Goal: Use online tool/utility

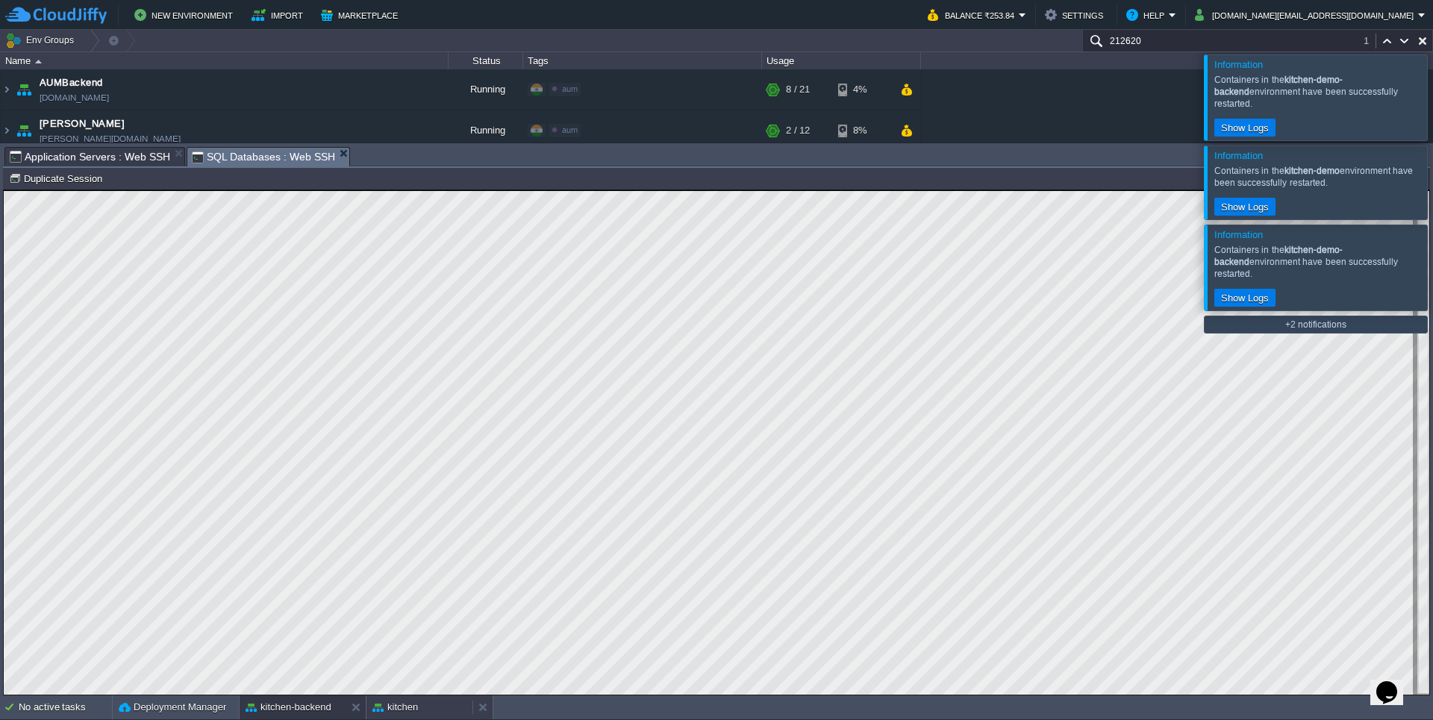
scroll to position [627, 0]
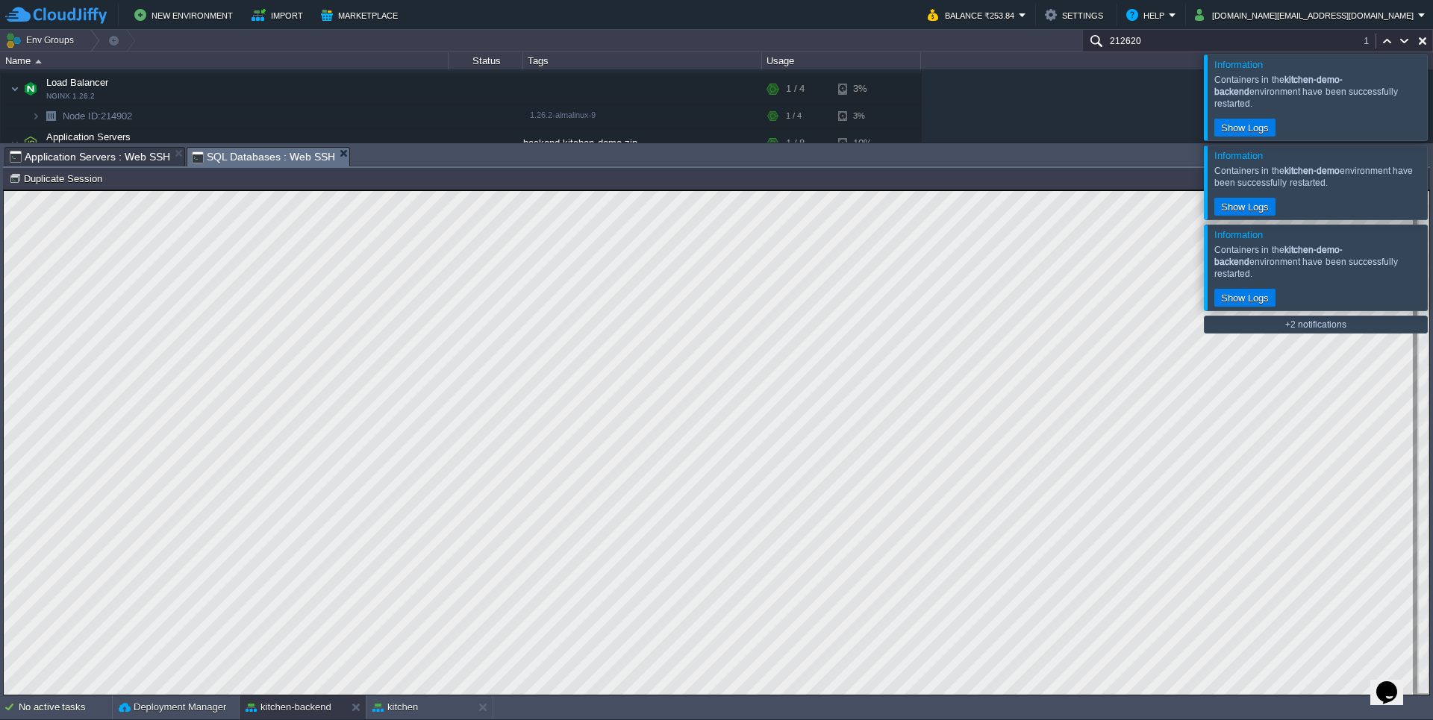
click at [1432, 93] on div at bounding box center [1451, 96] width 0 height 85
click at [1432, 99] on div at bounding box center [1451, 90] width 0 height 73
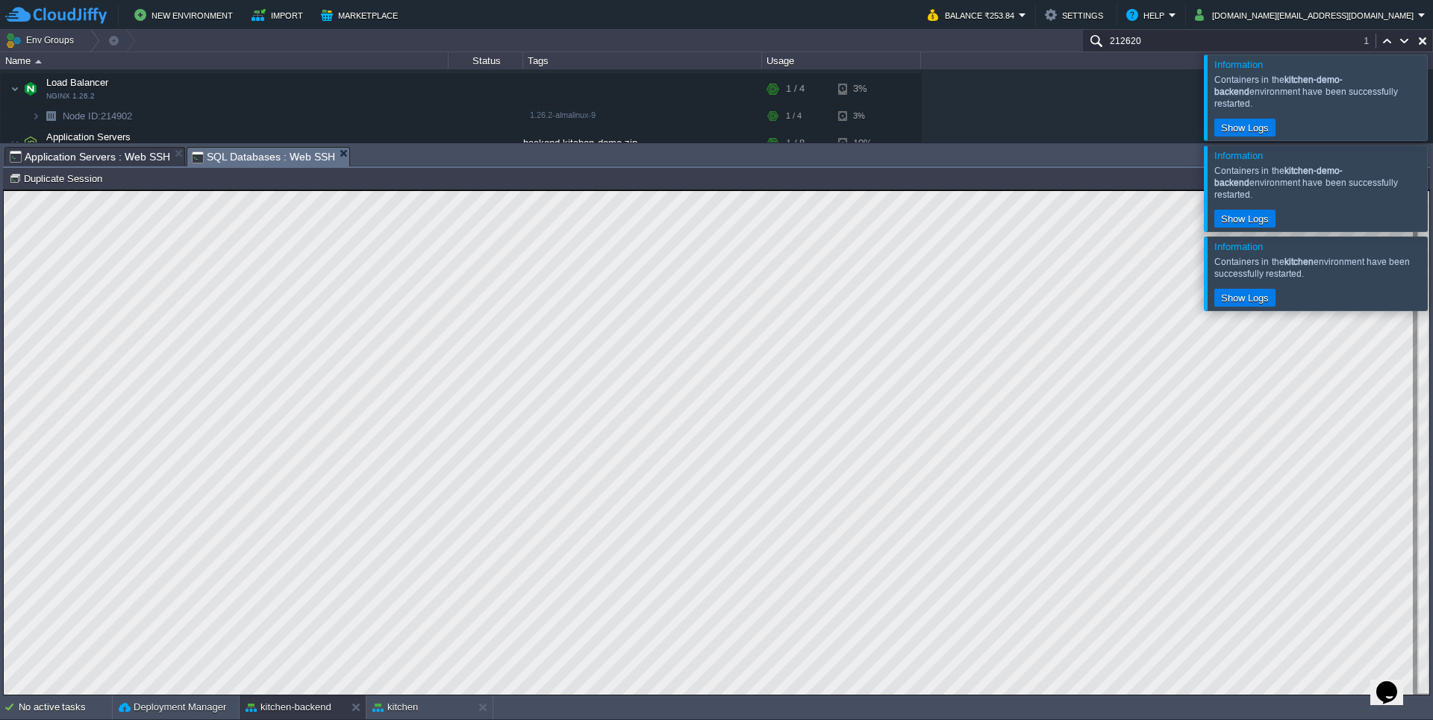
click at [1432, 99] on div at bounding box center [1451, 96] width 0 height 85
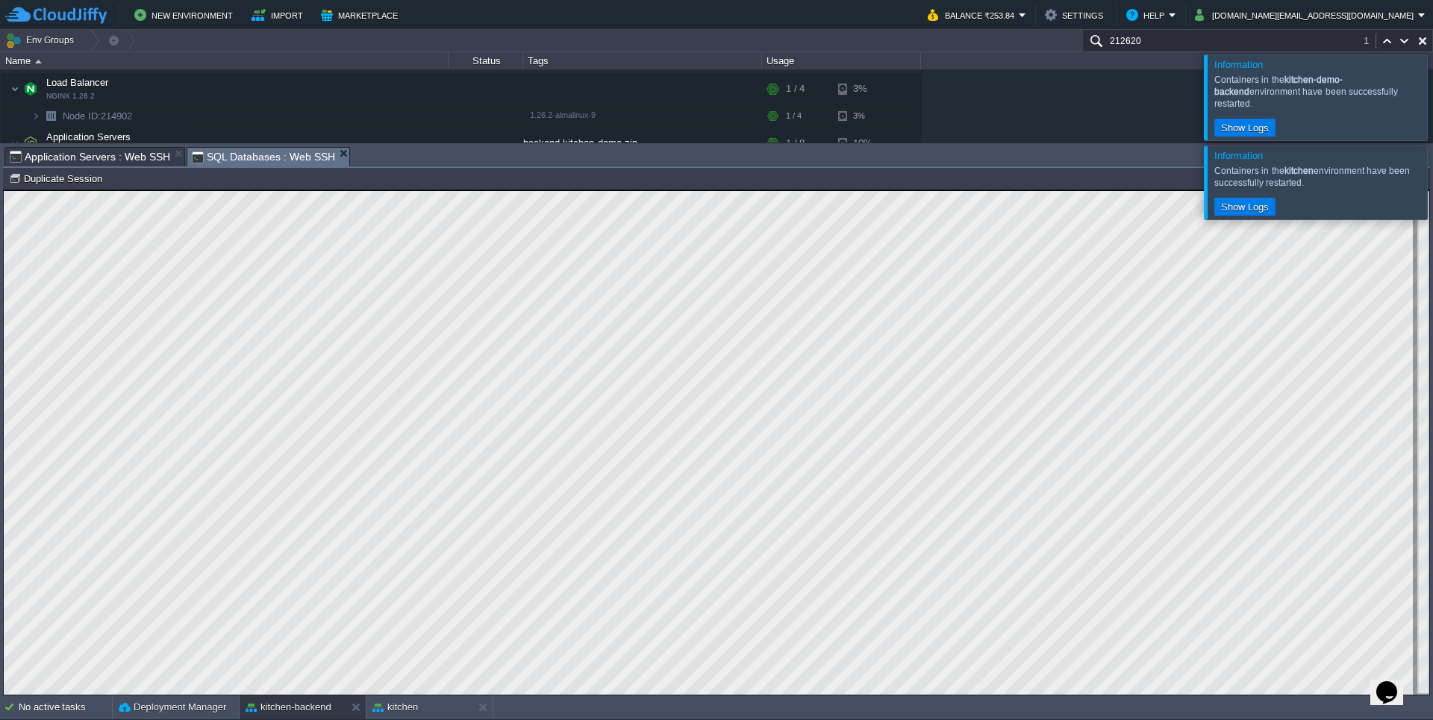
click at [1432, 99] on div at bounding box center [1451, 96] width 0 height 85
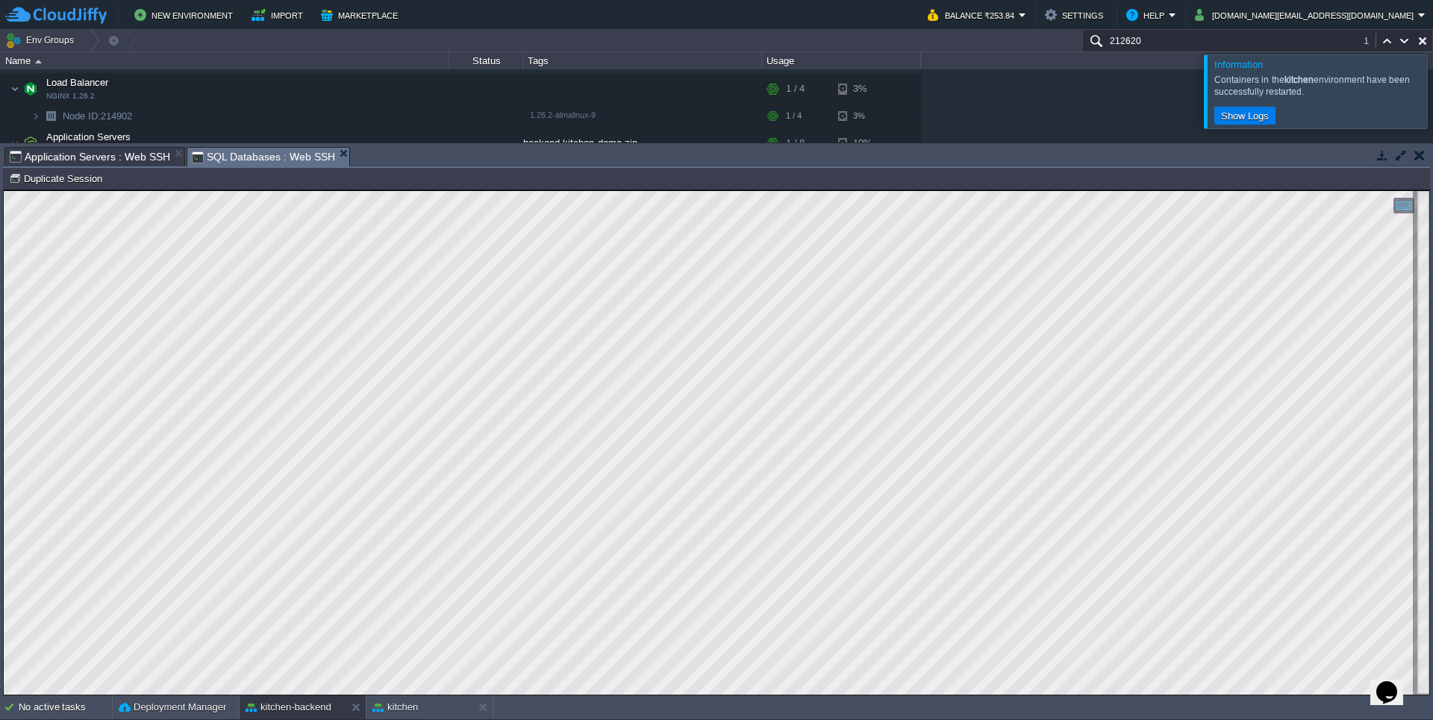
click at [1432, 99] on div at bounding box center [1451, 90] width 0 height 73
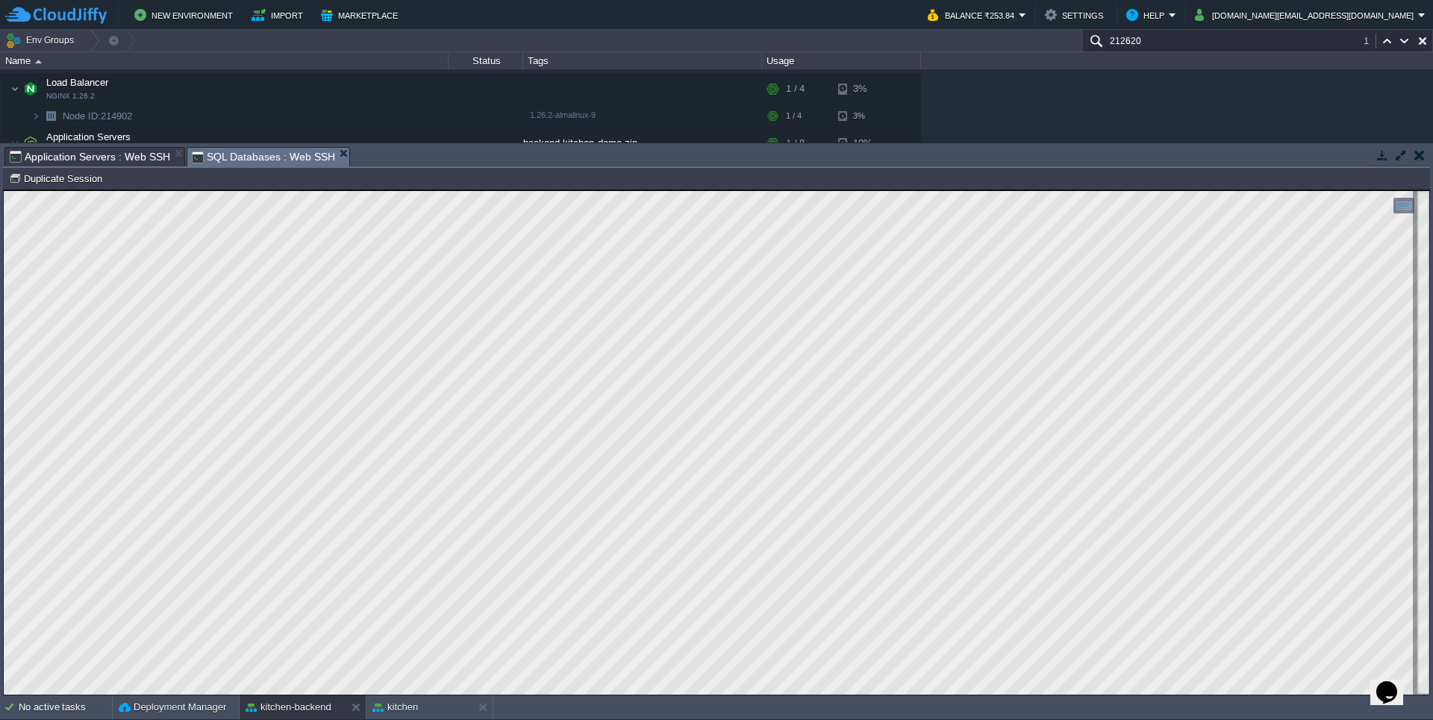
click at [1379, 162] on td at bounding box center [1382, 155] width 19 height 18
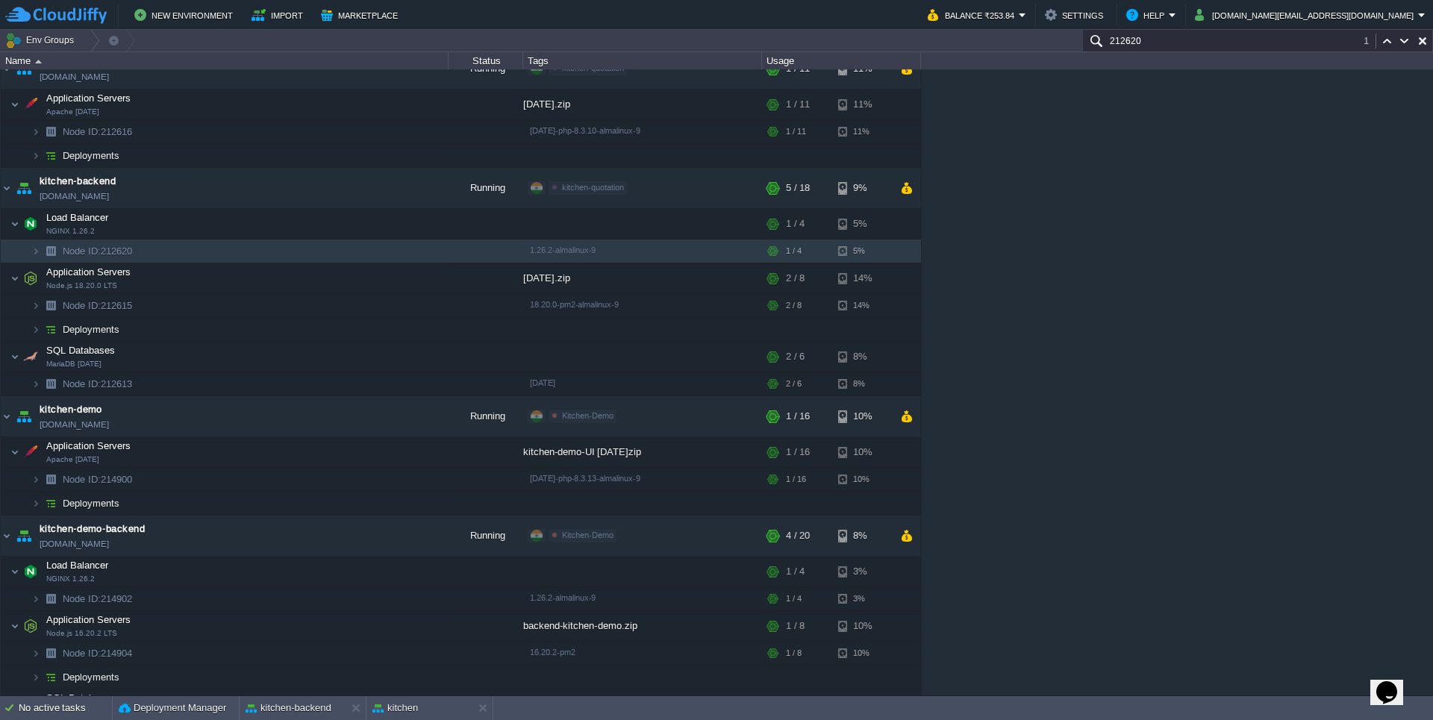
scroll to position [6, 0]
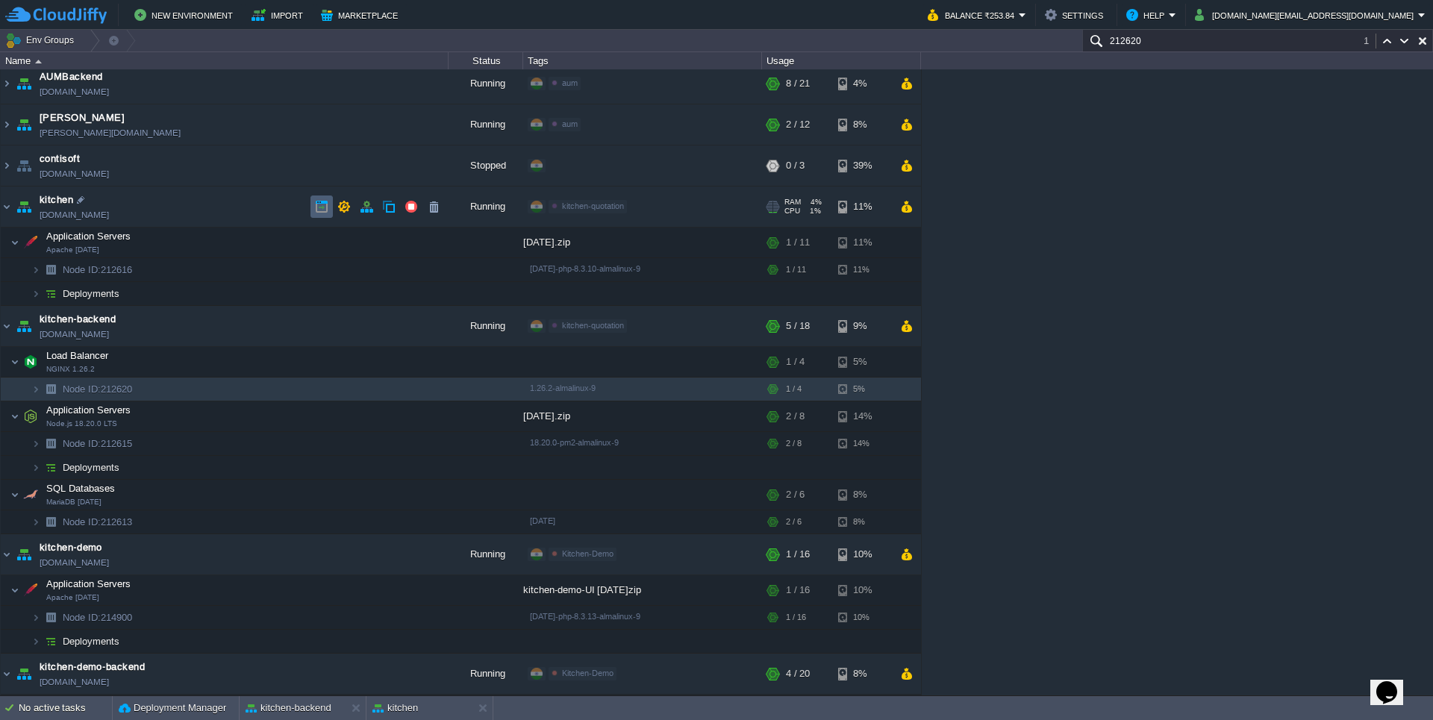
click at [325, 213] on button "button" at bounding box center [321, 206] width 13 height 13
click at [324, 213] on td at bounding box center [322, 207] width 22 height 22
click at [9, 211] on img at bounding box center [7, 207] width 12 height 40
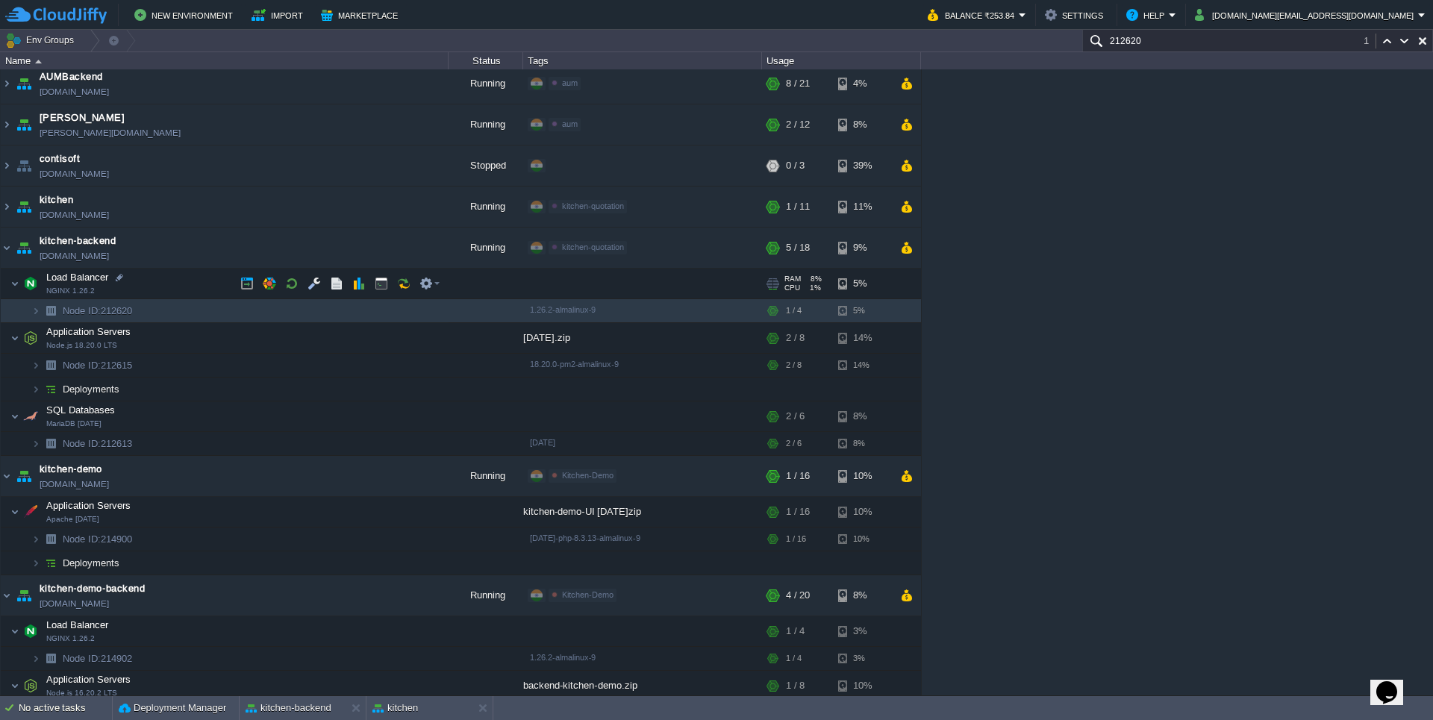
click at [10, 287] on span at bounding box center [6, 283] width 10 height 11
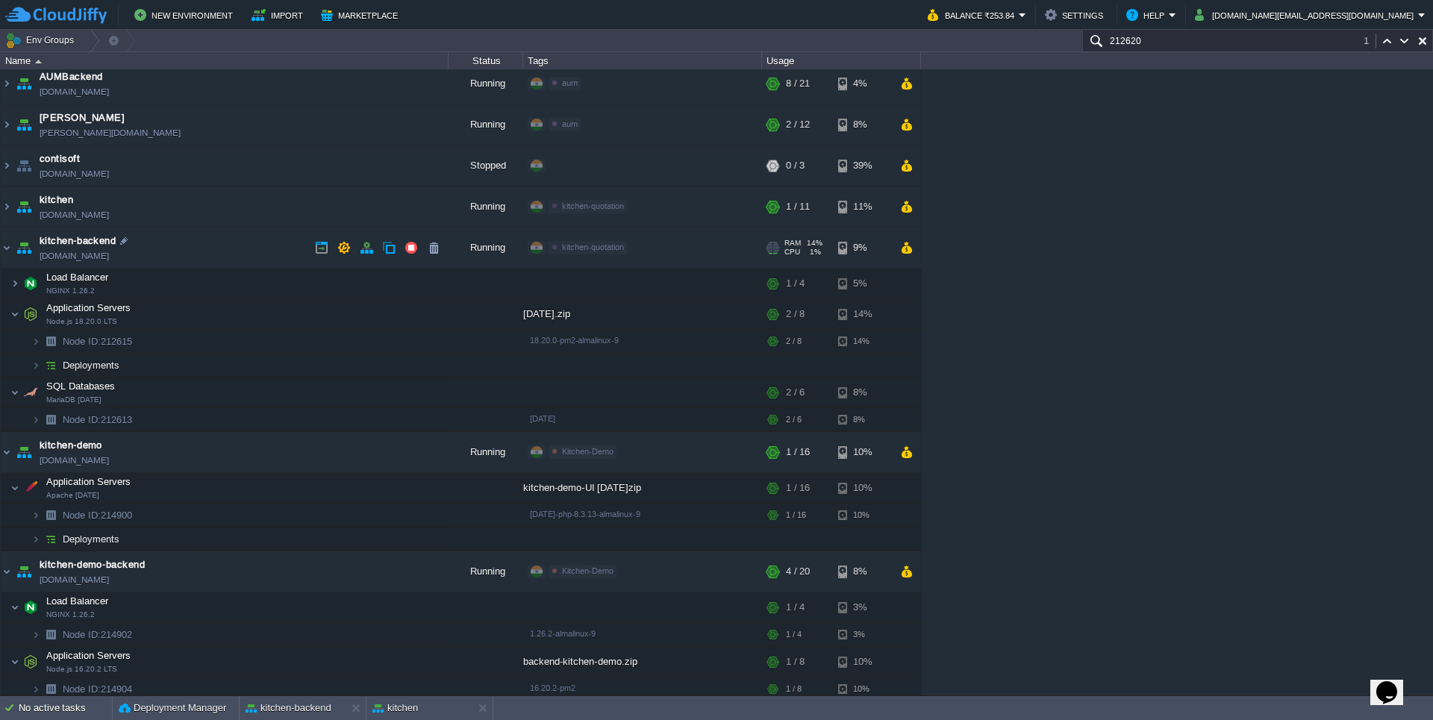
click at [13, 249] on img at bounding box center [23, 248] width 21 height 40
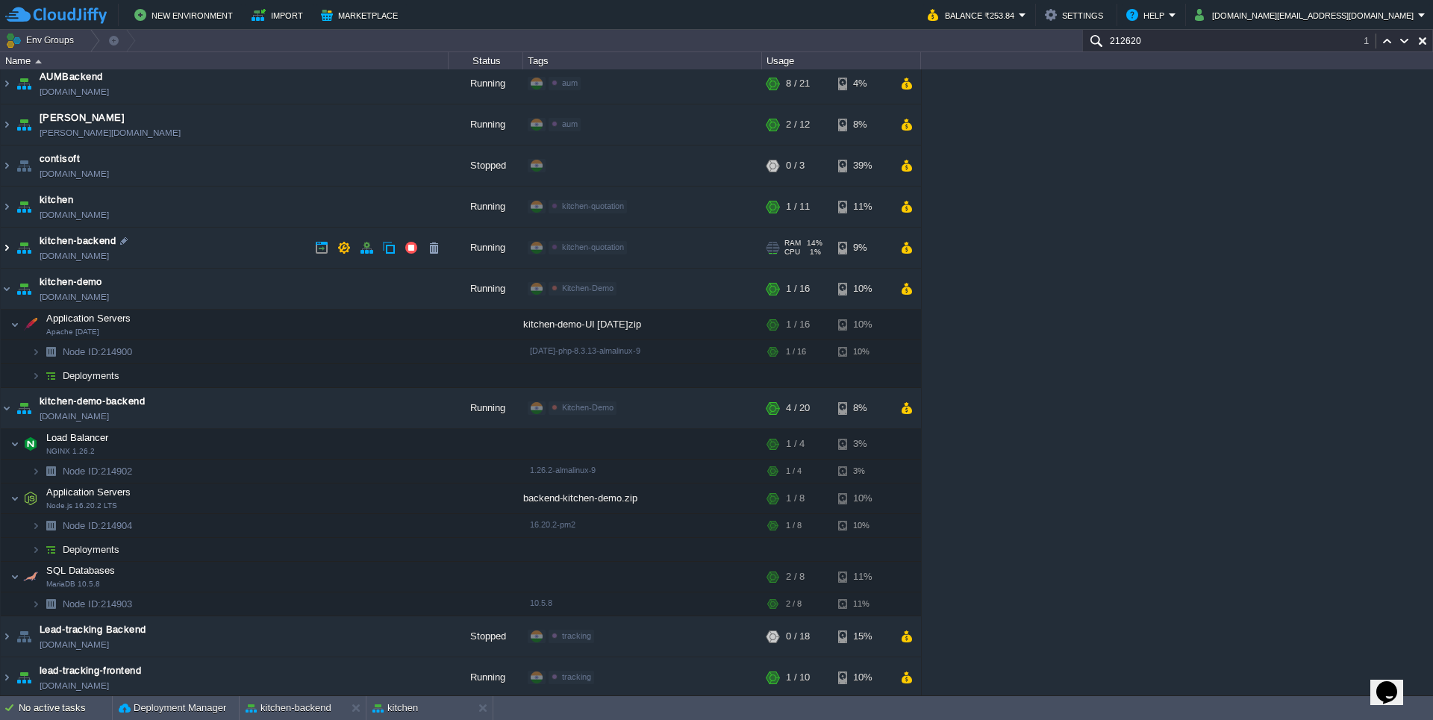
click at [6, 255] on img at bounding box center [7, 248] width 12 height 40
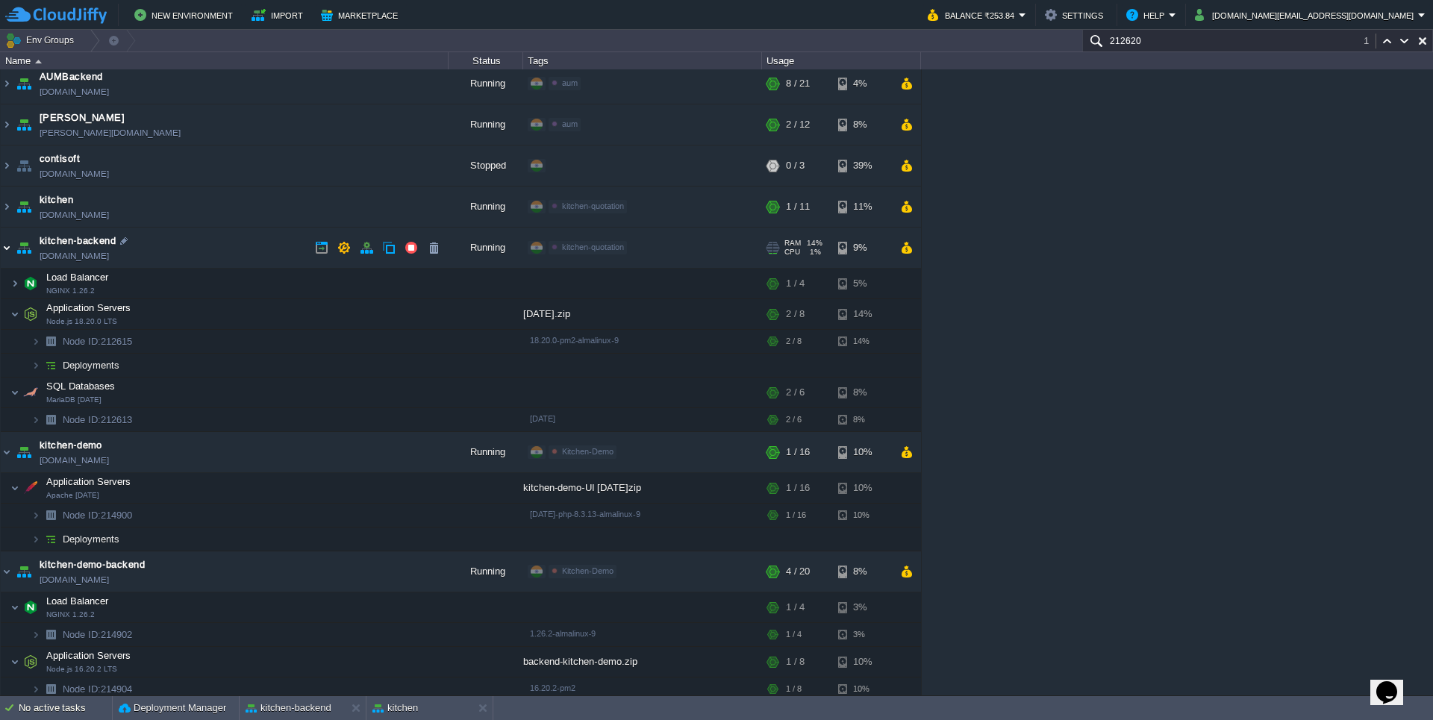
click at [6, 255] on img at bounding box center [7, 248] width 12 height 40
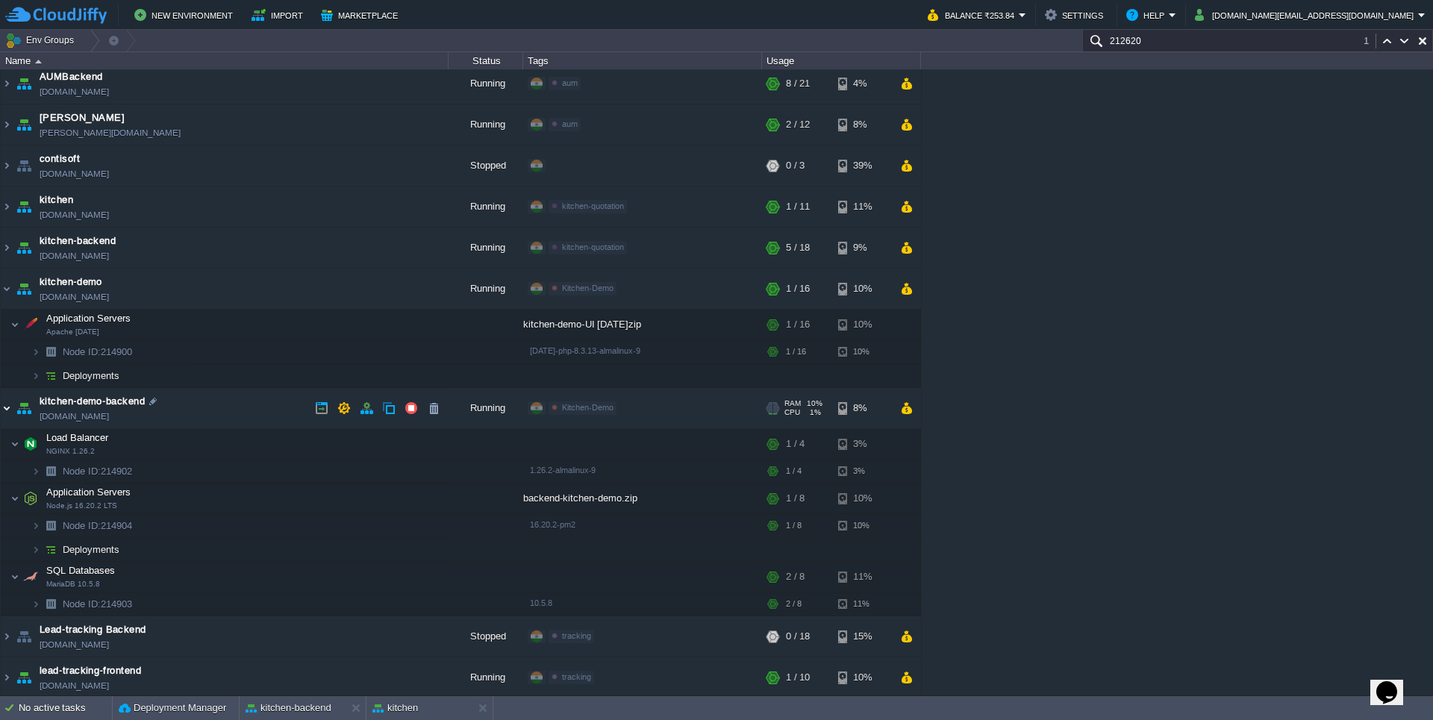
click at [8, 405] on img at bounding box center [7, 408] width 12 height 40
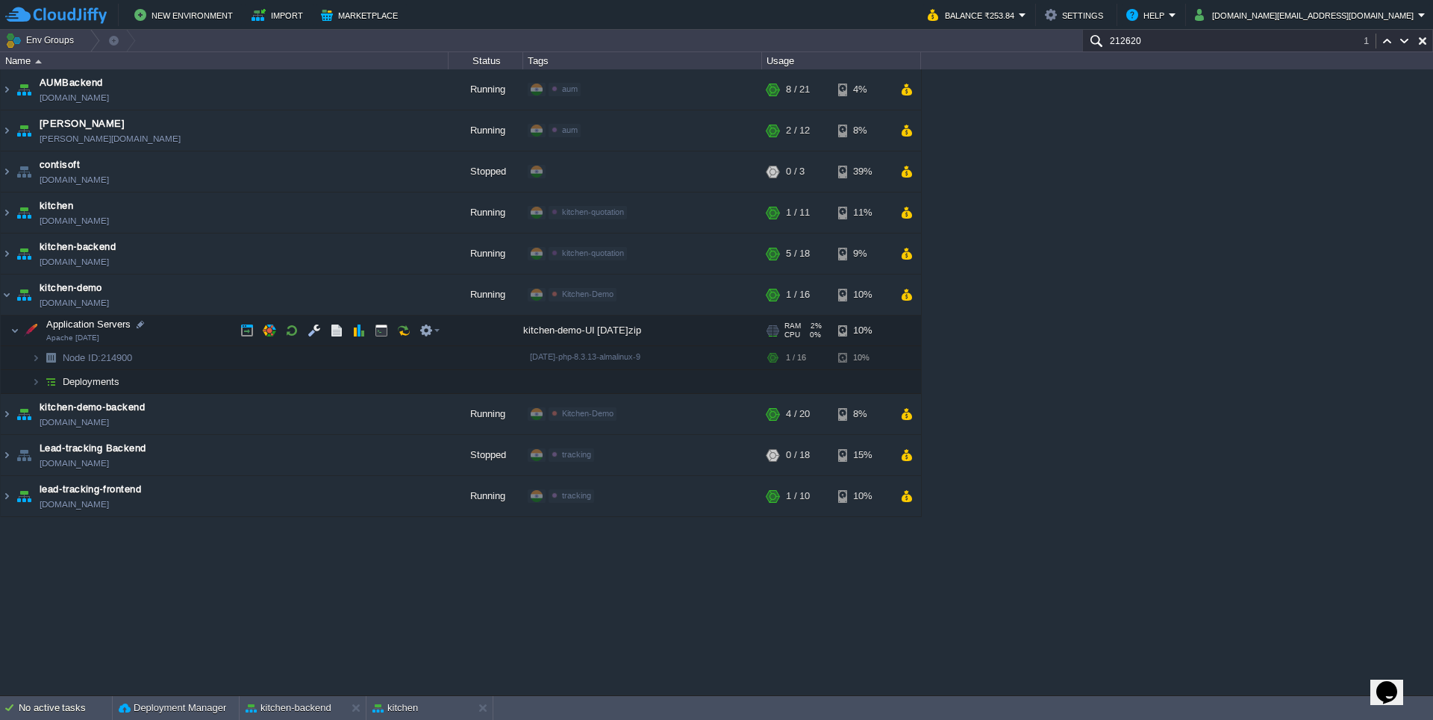
click at [20, 328] on img at bounding box center [30, 331] width 21 height 30
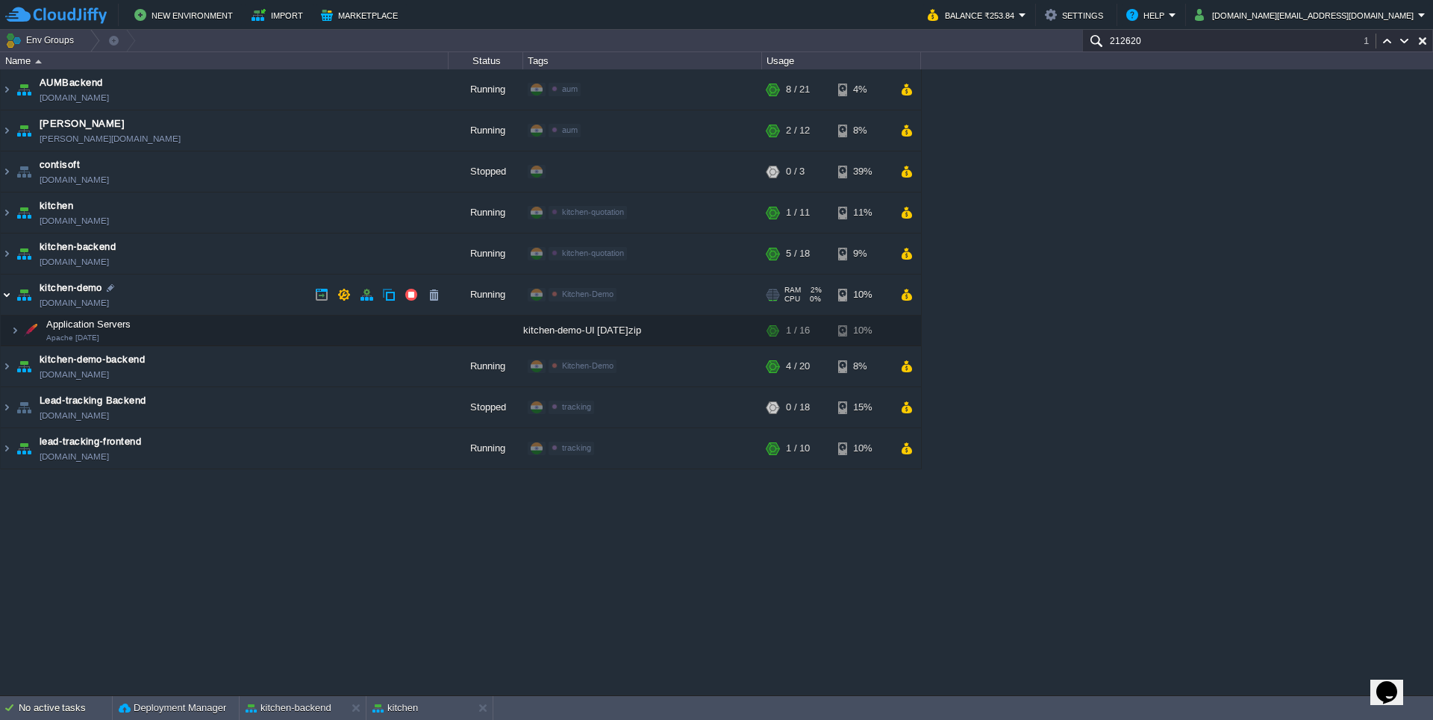
click at [8, 299] on img at bounding box center [7, 295] width 12 height 40
